Goal: Check status: Check status

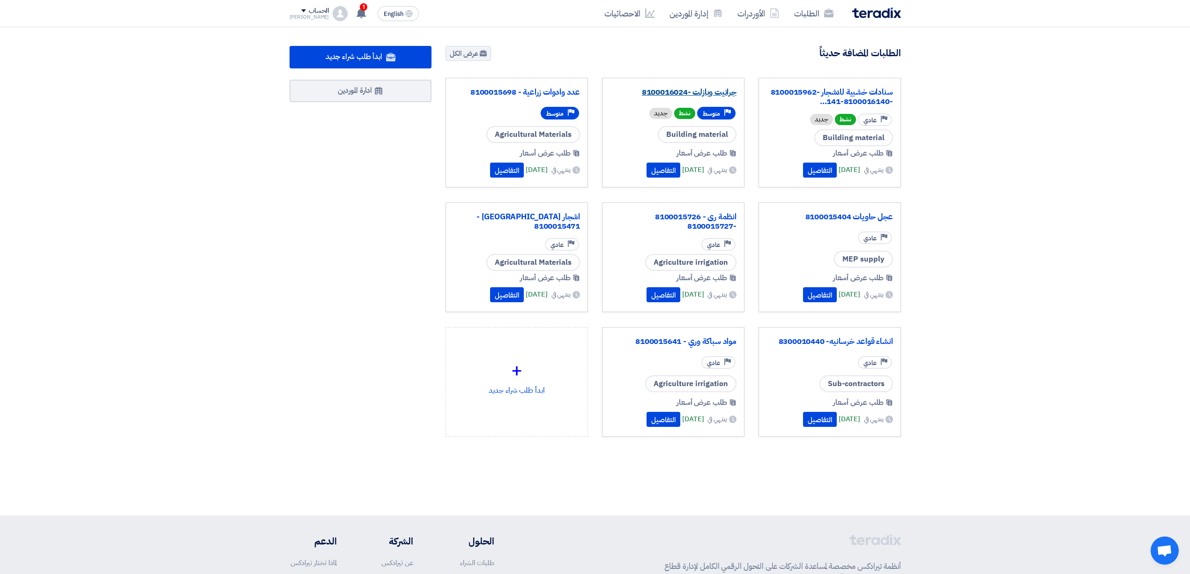
click at [713, 89] on link "جرانيت وبازلت -8100016024" at bounding box center [673, 92] width 127 height 9
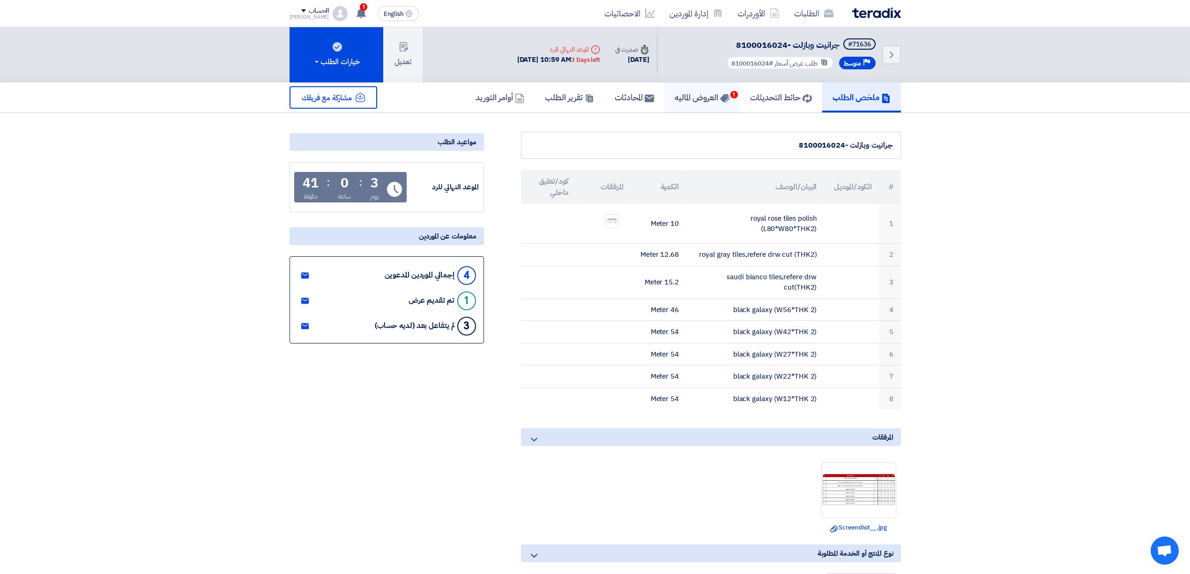
click at [694, 92] on h5 "العروض الماليه 1" at bounding box center [702, 97] width 55 height 11
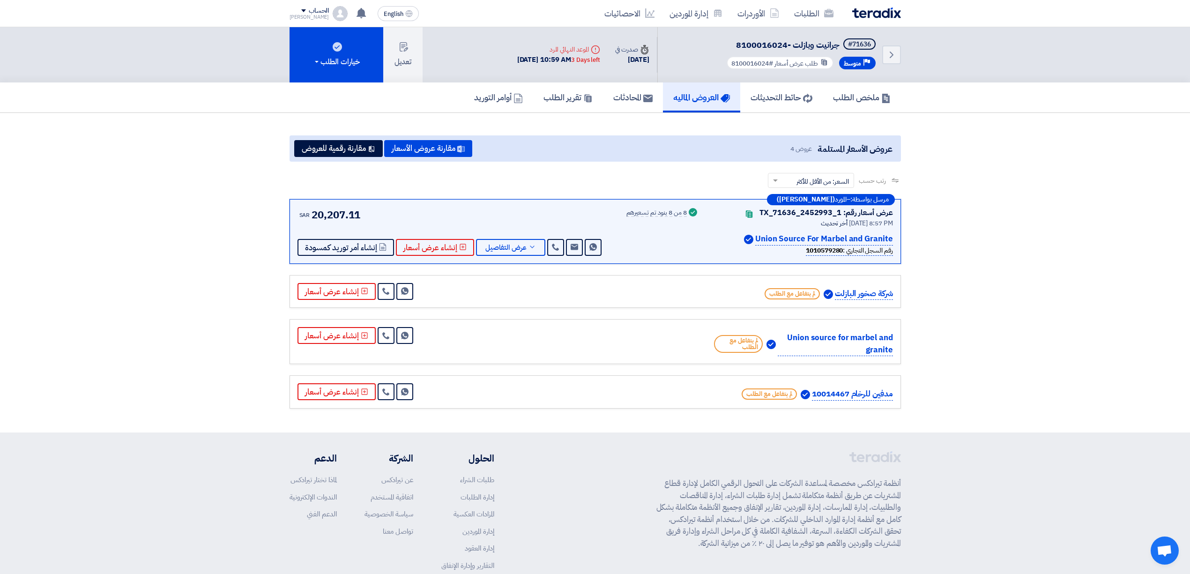
click at [871, 17] on img at bounding box center [876, 12] width 49 height 11
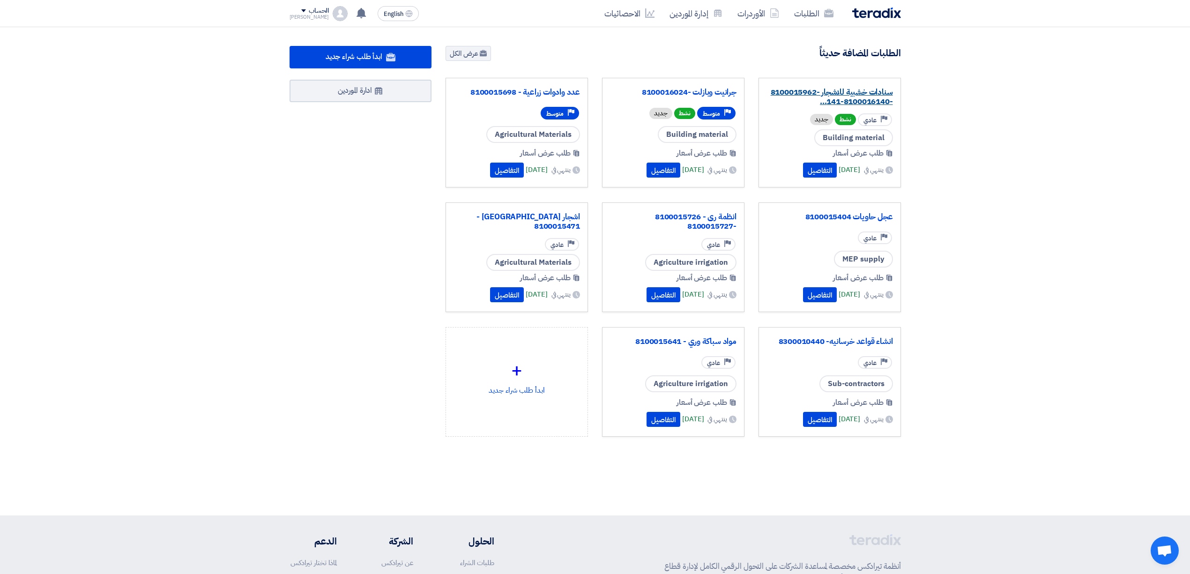
click at [836, 88] on link "سنادات خشبية للاشجار -8100015962 -8100016140-141..." at bounding box center [830, 97] width 127 height 19
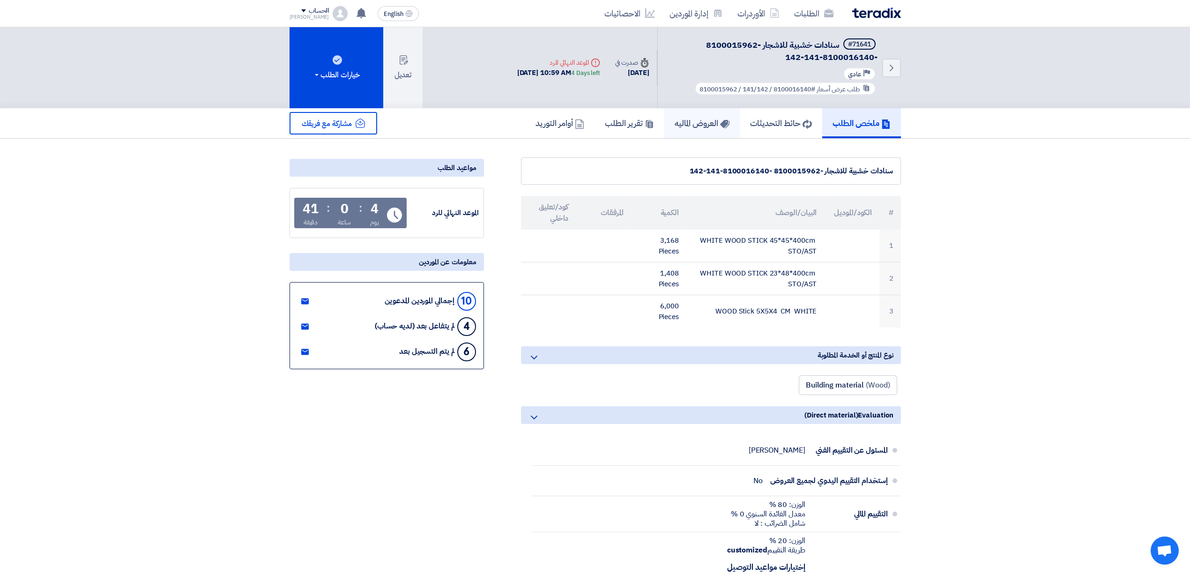
click at [678, 120] on h5 "العروض الماليه" at bounding box center [702, 123] width 55 height 11
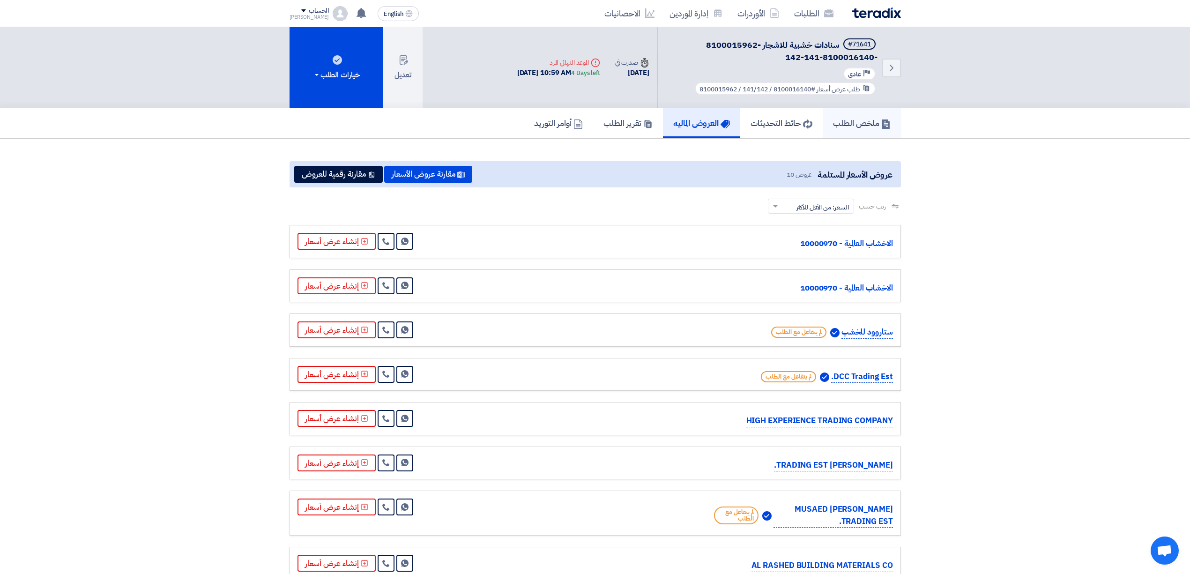
click at [842, 126] on h5 "ملخص الطلب" at bounding box center [862, 123] width 58 height 11
